Goal: Find specific page/section: Find specific page/section

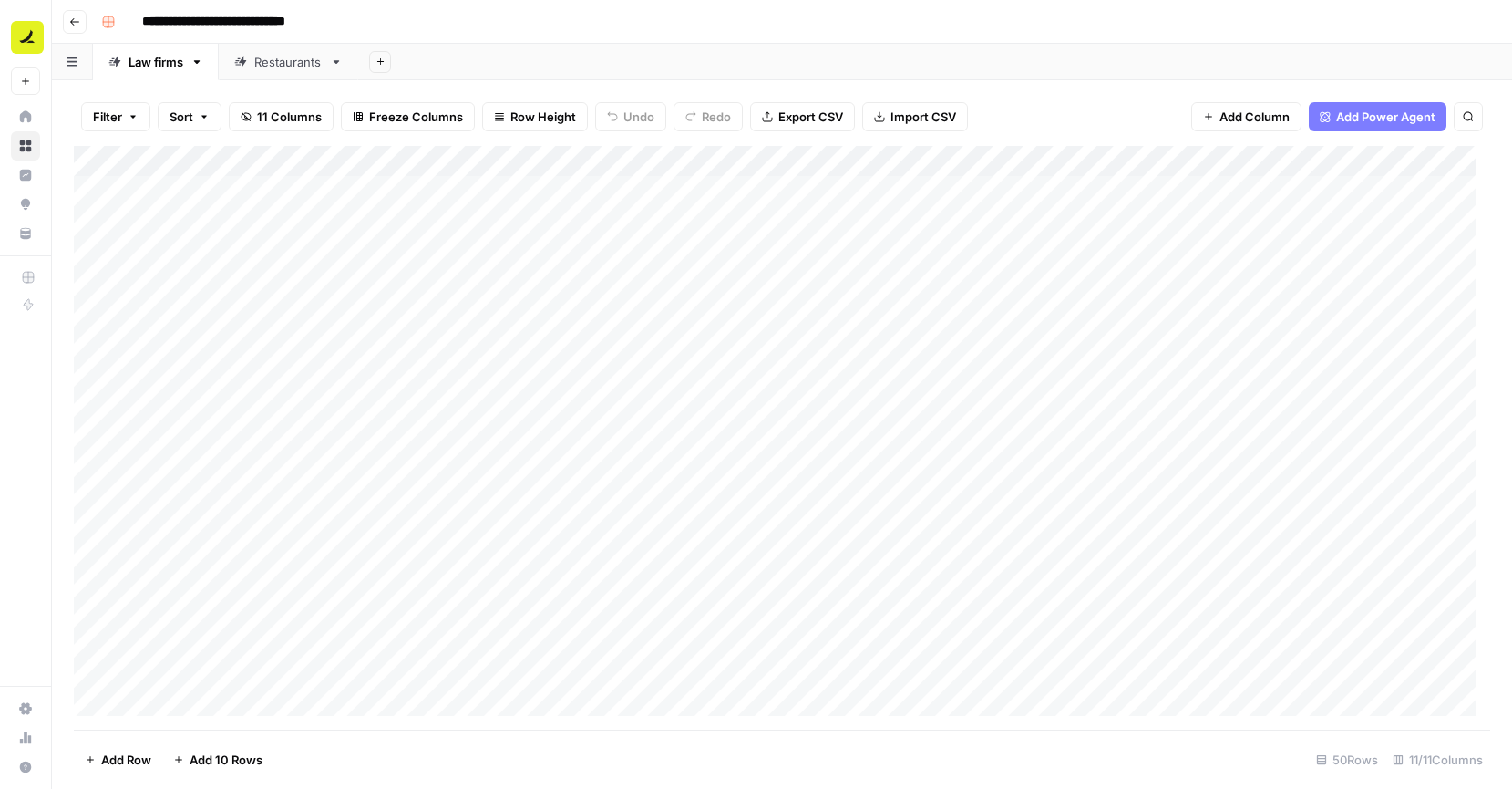
click at [74, 24] on icon "button" at bounding box center [74, 21] width 11 height 11
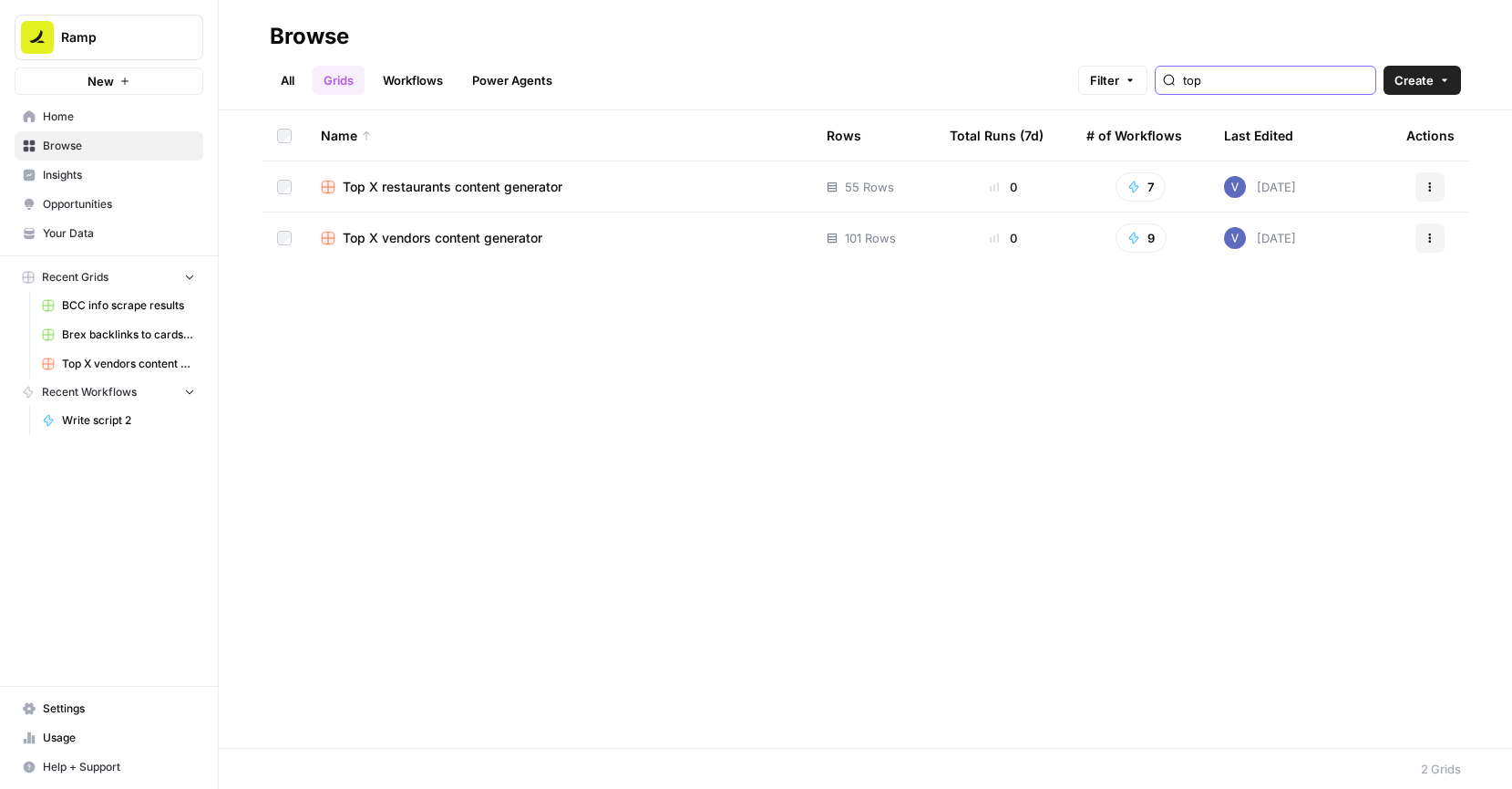
click at [1246, 85] on input "top" at bounding box center [1275, 80] width 185 height 18
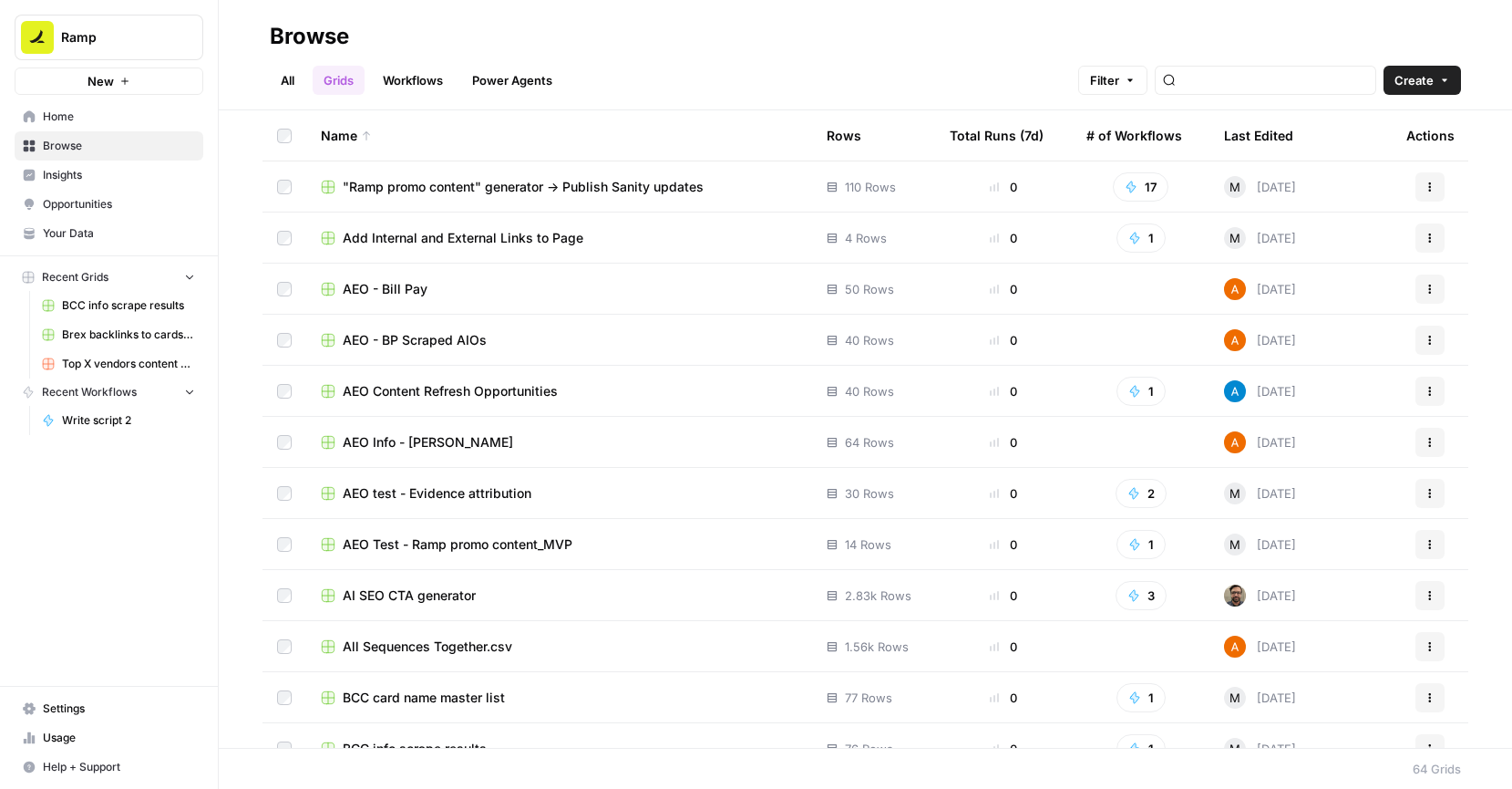
click at [401, 87] on link "Workflows" at bounding box center [412, 80] width 82 height 29
